Goal: Obtain resource: Obtain resource

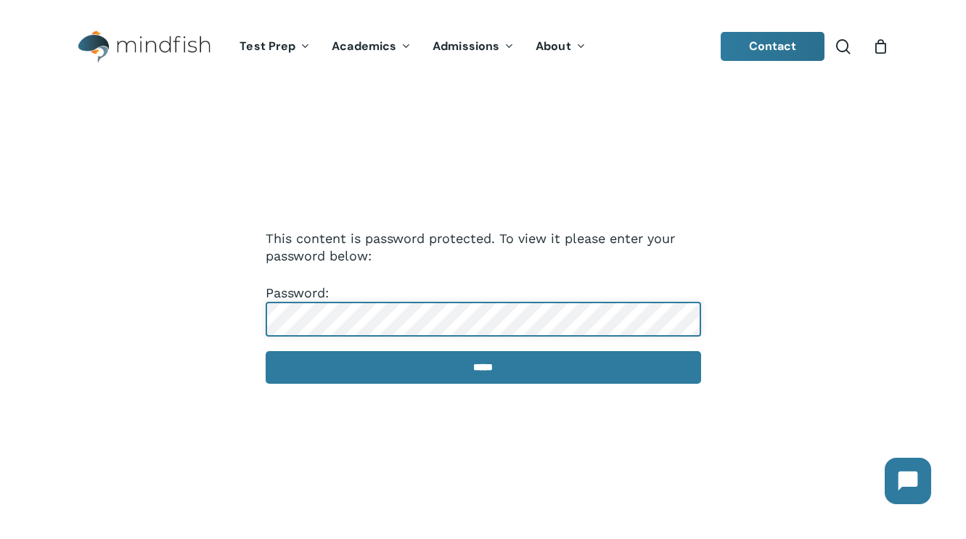
click at [266, 351] on input "*****" at bounding box center [483, 367] width 435 height 33
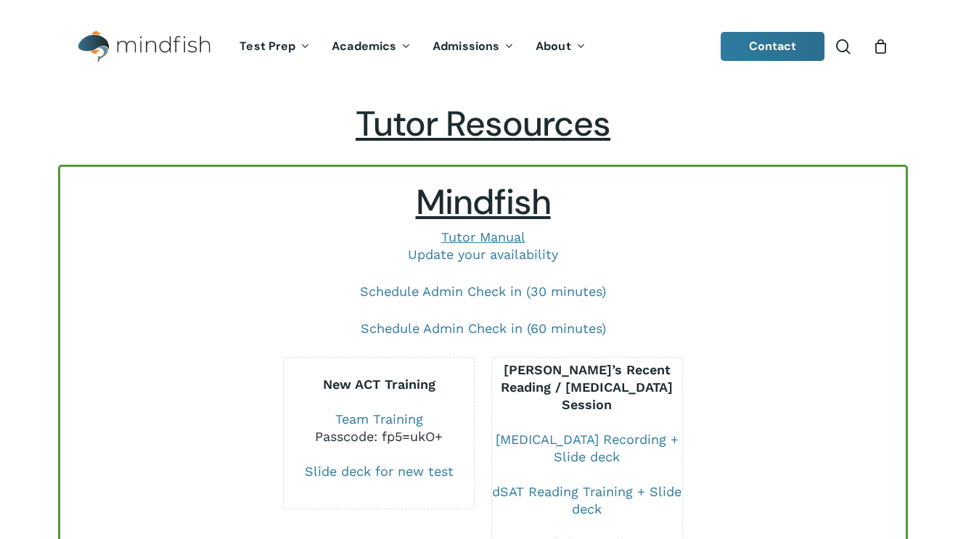
click at [326, 365] on div "New ACT Training Team Training Passcode: fp5=ukO+ Slide deck for new test" at bounding box center [379, 433] width 192 height 152
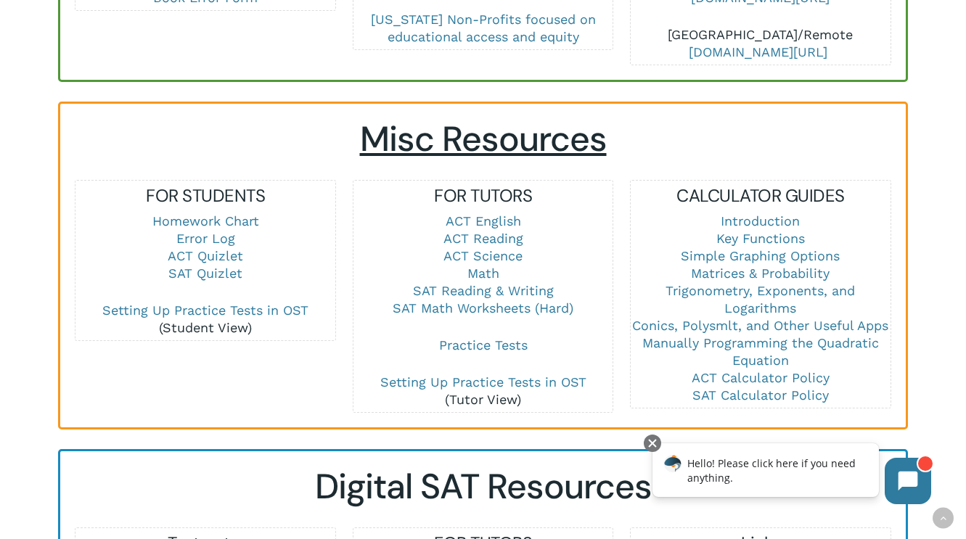
scroll to position [929, 0]
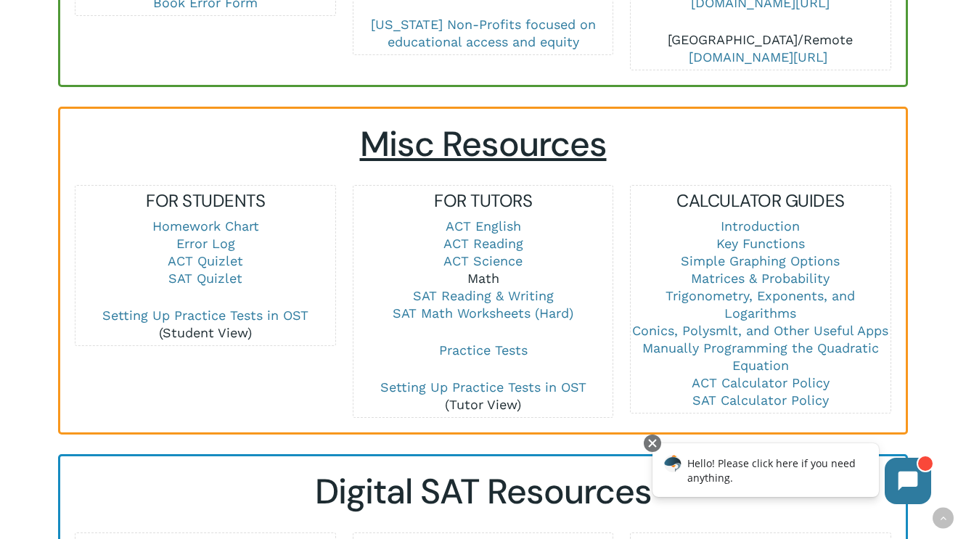
click at [479, 271] on link "Math" at bounding box center [483, 278] width 32 height 15
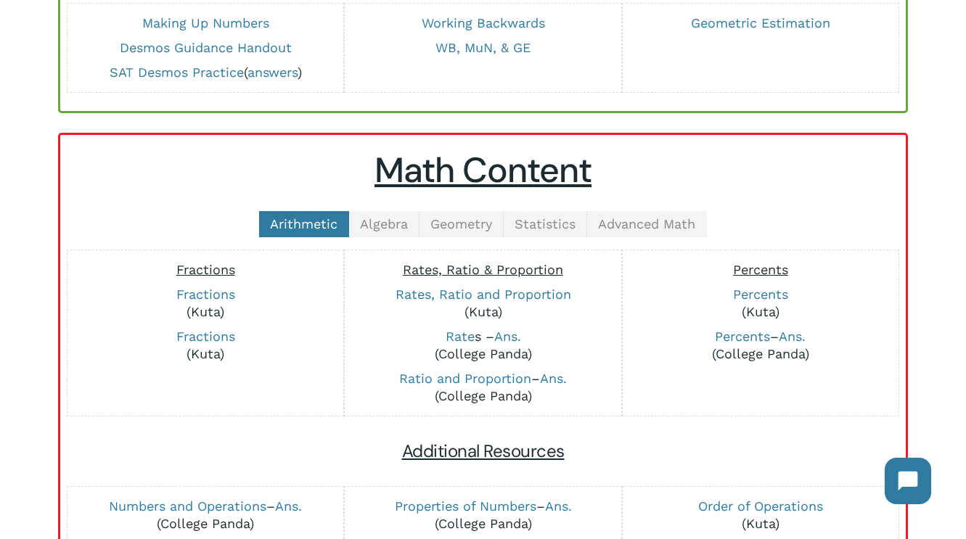
scroll to position [229, 0]
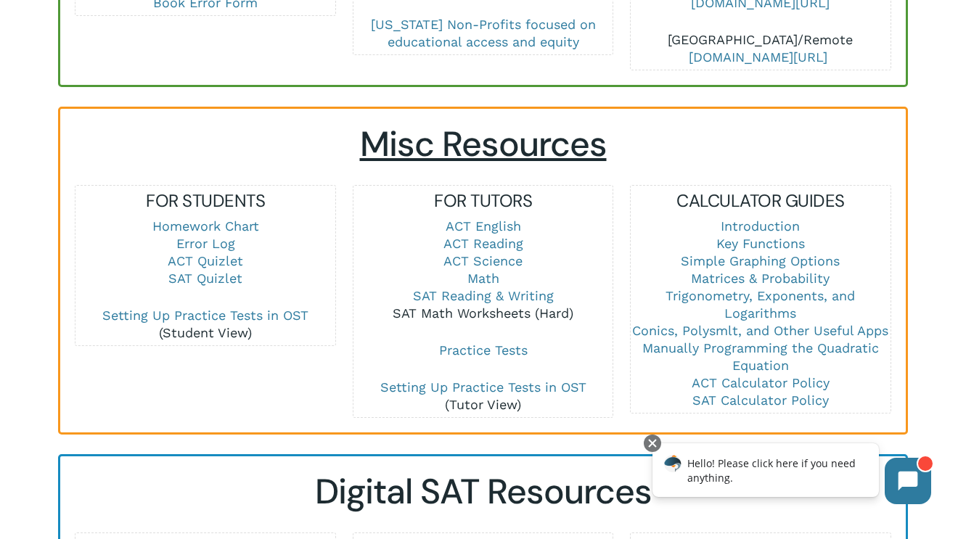
click at [495, 305] on link "SAT Math Worksheets (Hard)" at bounding box center [482, 312] width 181 height 15
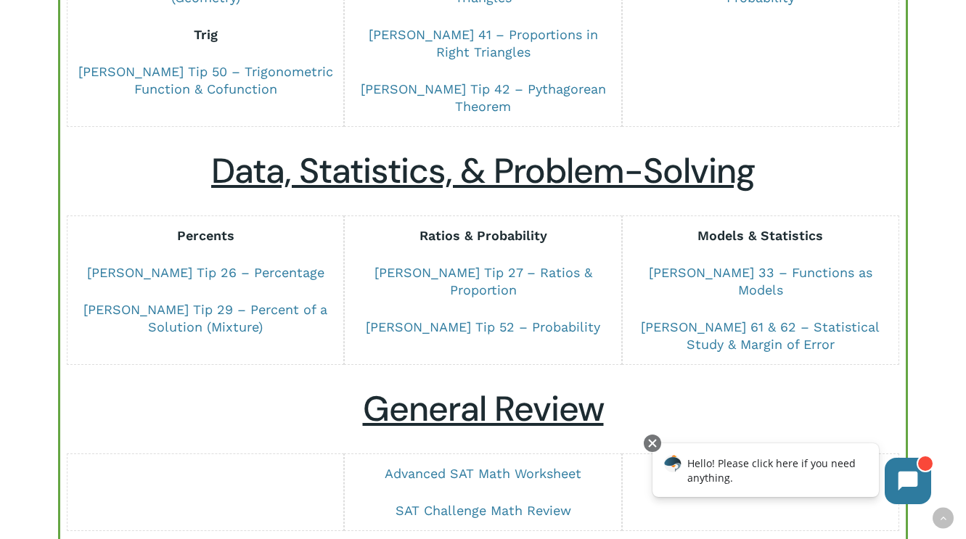
scroll to position [1008, 0]
